Goal: Check status

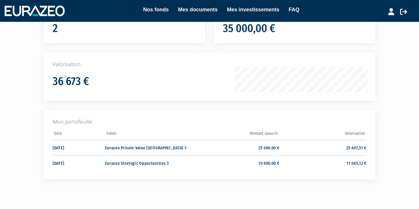
scroll to position [71, 0]
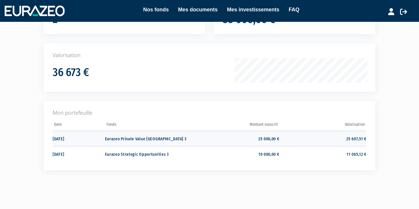
click at [78, 138] on td "[DATE]" at bounding box center [79, 138] width 52 height 15
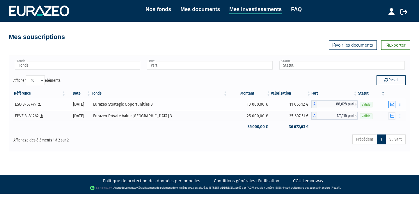
click at [393, 104] on icon "button" at bounding box center [393, 105] width 4 height 4
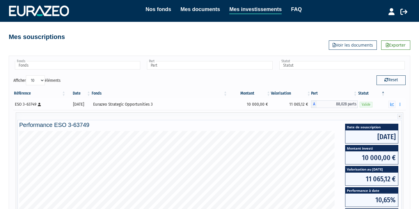
scroll to position [166, 0]
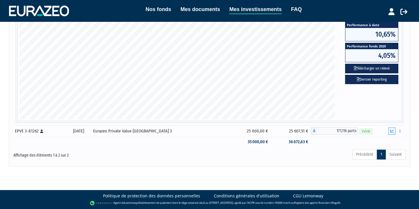
click at [391, 130] on icon "button" at bounding box center [393, 131] width 4 height 4
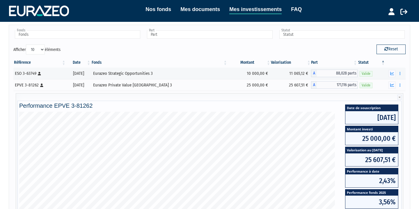
scroll to position [0, 0]
